Goal: Information Seeking & Learning: Learn about a topic

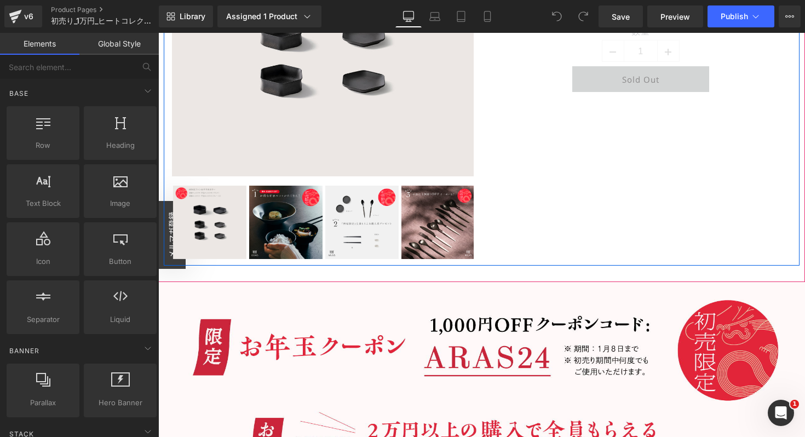
scroll to position [287, 0]
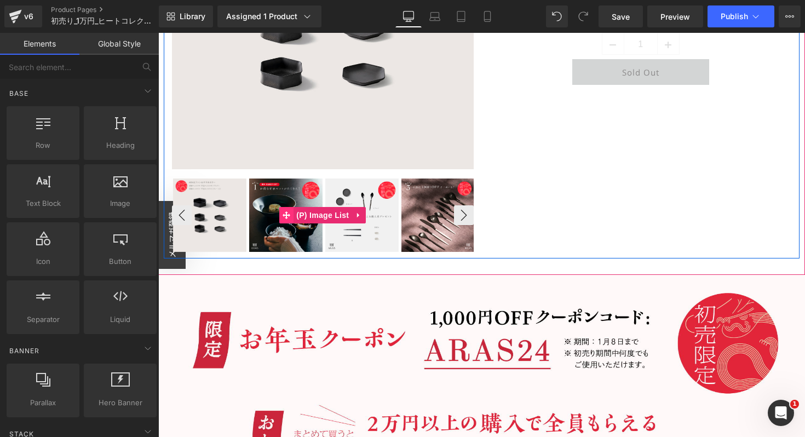
click at [291, 220] on span at bounding box center [286, 215] width 14 height 16
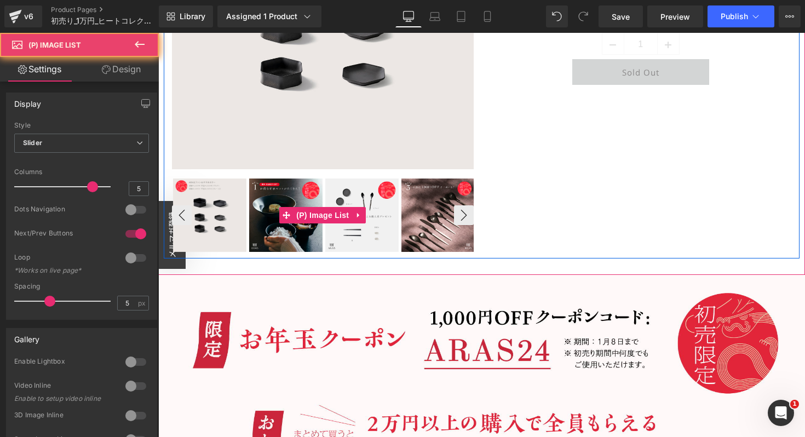
click at [291, 233] on img at bounding box center [285, 214] width 73 height 73
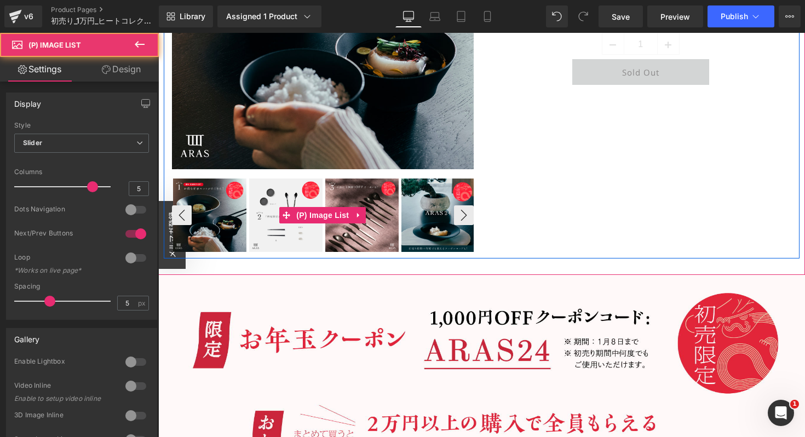
click at [293, 231] on img at bounding box center [285, 214] width 73 height 73
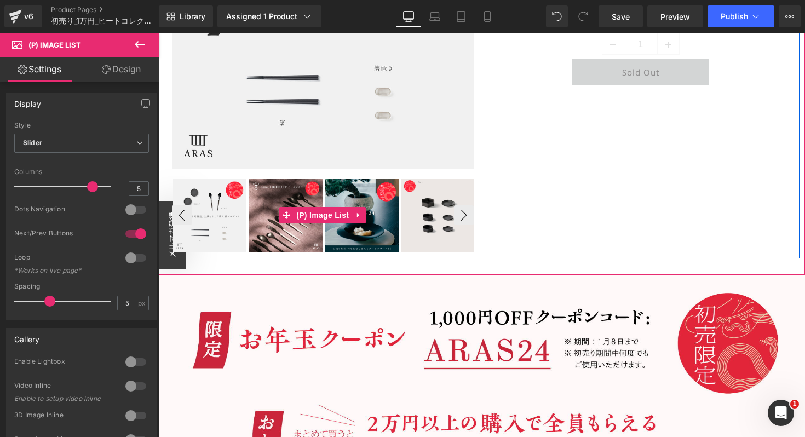
click at [296, 230] on img at bounding box center [285, 214] width 73 height 73
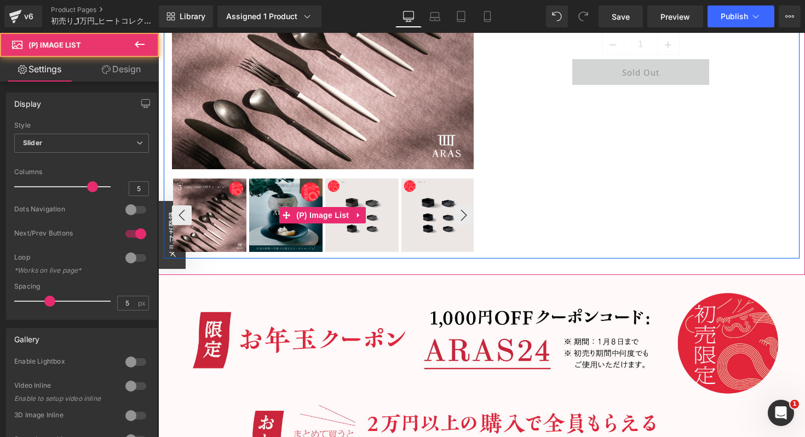
click at [296, 230] on img at bounding box center [285, 214] width 73 height 73
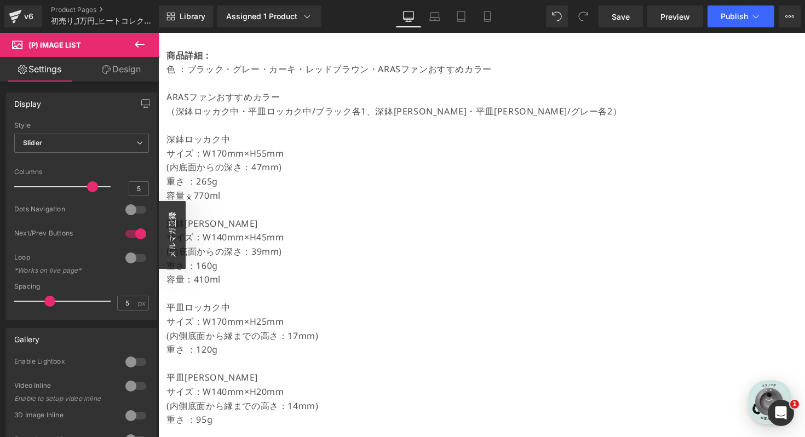
scroll to position [895, 0]
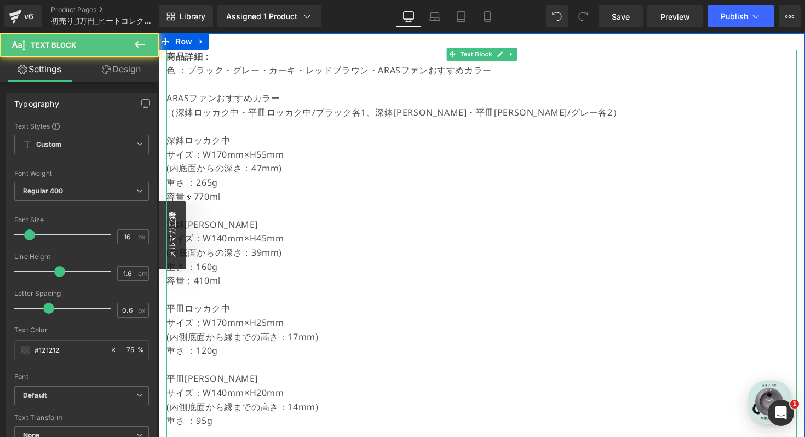
click at [193, 76] on p "色 ：ブラック・ グレー・カーキ・レッドブラウン・ARASファンおすすめカラー" at bounding box center [481, 70] width 630 height 14
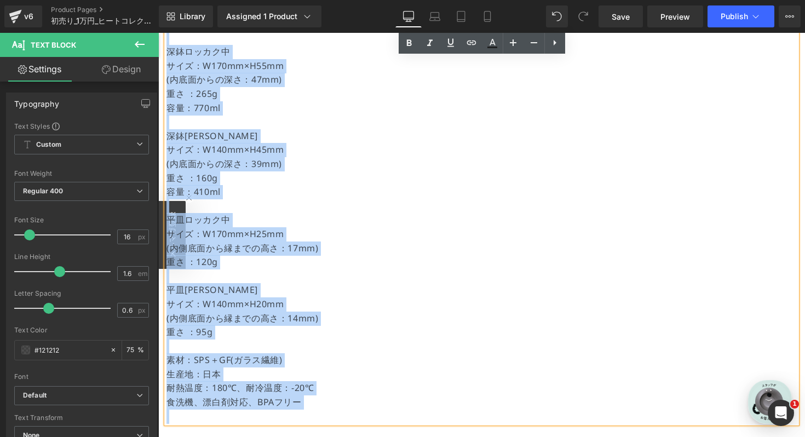
scroll to position [1001, 0]
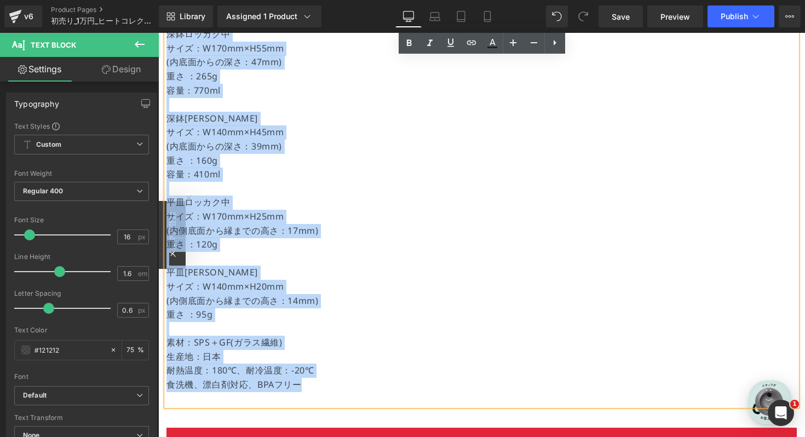
drag, startPoint x: 170, startPoint y: 68, endPoint x: 305, endPoint y: 385, distance: 345.3
click at [305, 385] on div "商品詳細： 色 ：ブラック・ グレー・カーキ・レッドブラウン・ARASファンおすすめカラー ARASファンおすすめカラー （深鉢ロッカク中・平皿ロッカク中/ブ…" at bounding box center [481, 175] width 630 height 463
copy div "色 ：ブラック・ グレー・カーキ・レッドブラウン・ARASファンおすすめカラー ARASファンおすすめカラー （深鉢ロッカク中・平皿ロッカク中/ブラック各1、…"
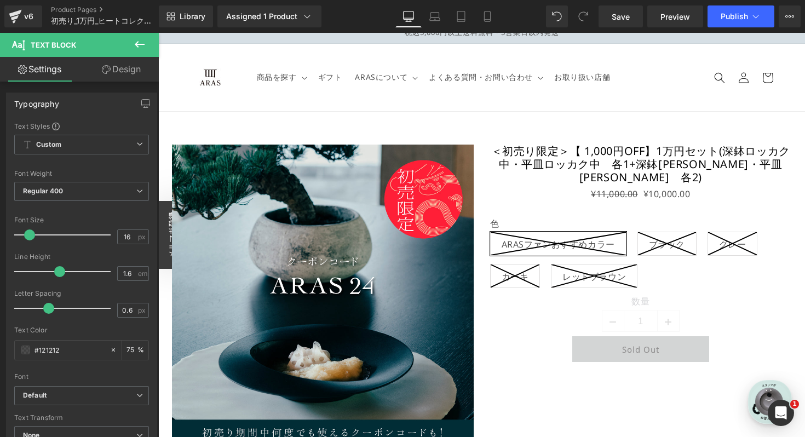
scroll to position [0, 0]
